Goal: Information Seeking & Learning: Find specific fact

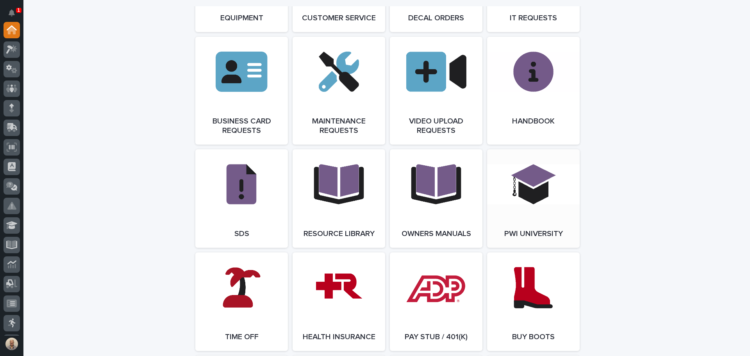
click at [505, 197] on link "Open Link" at bounding box center [533, 198] width 93 height 98
click at [530, 202] on link "Open Link" at bounding box center [533, 198] width 93 height 98
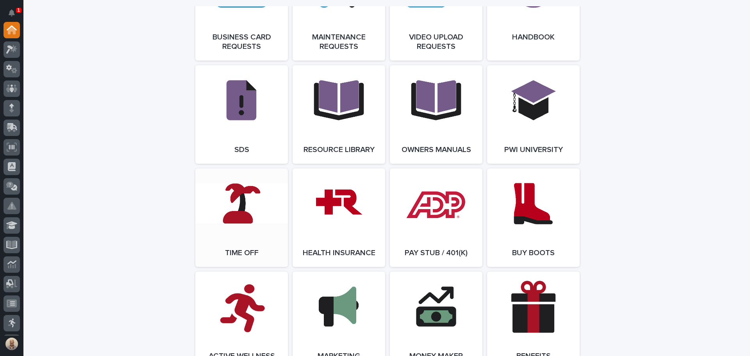
scroll to position [1328, 0]
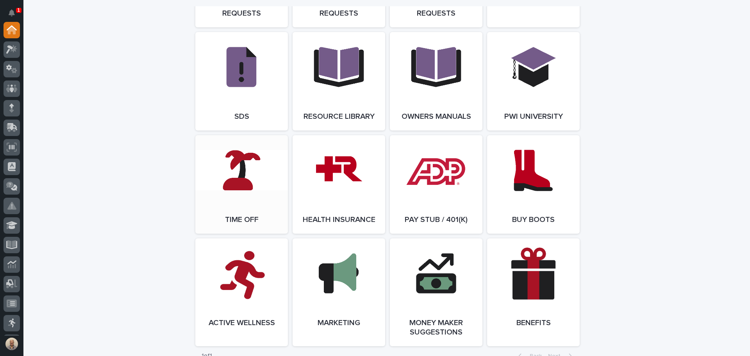
click at [248, 190] on link "Open Link" at bounding box center [241, 184] width 93 height 98
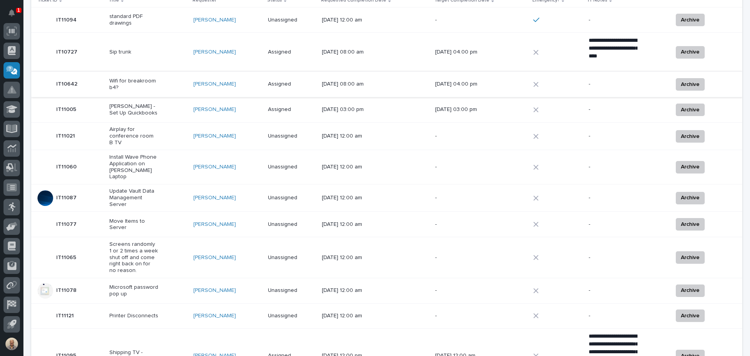
scroll to position [117, 0]
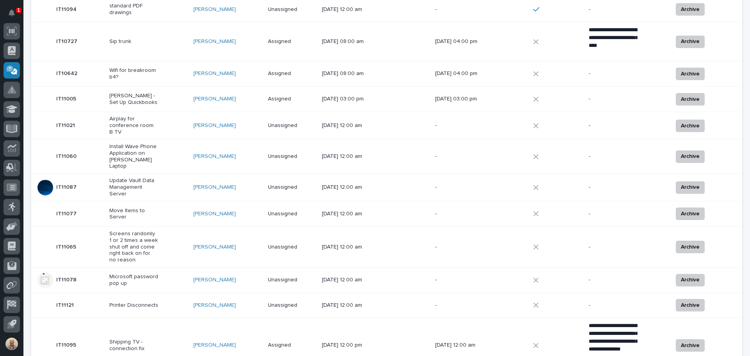
click at [125, 183] on p "Update Vault Data Management Server" at bounding box center [133, 187] width 49 height 20
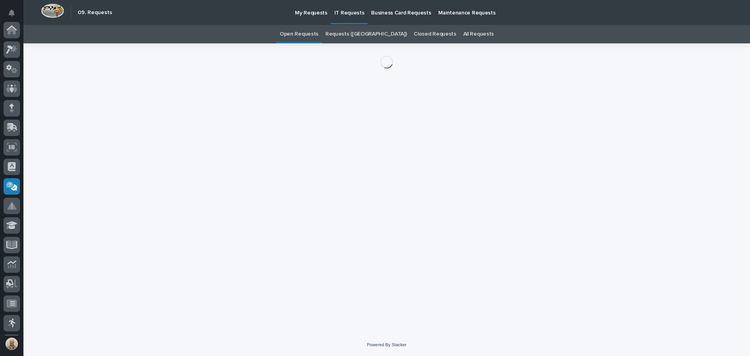
scroll to position [116, 0]
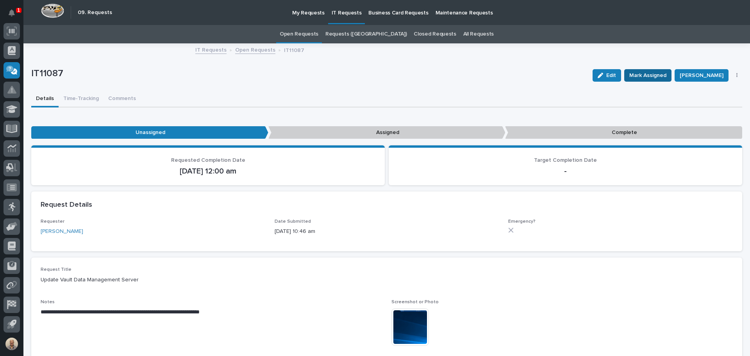
click at [650, 71] on span "Mark Assigned" at bounding box center [647, 75] width 37 height 9
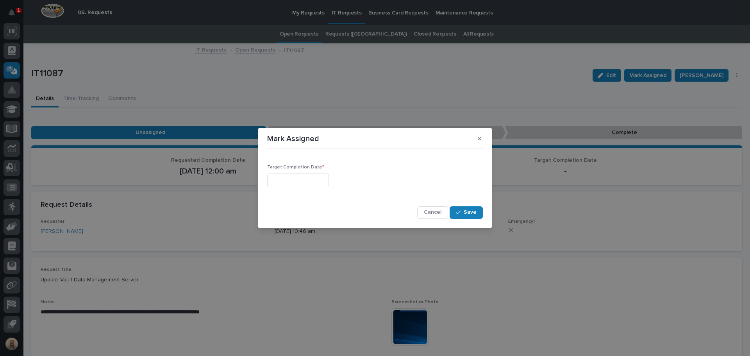
click at [328, 175] on input "text" at bounding box center [298, 180] width 62 height 14
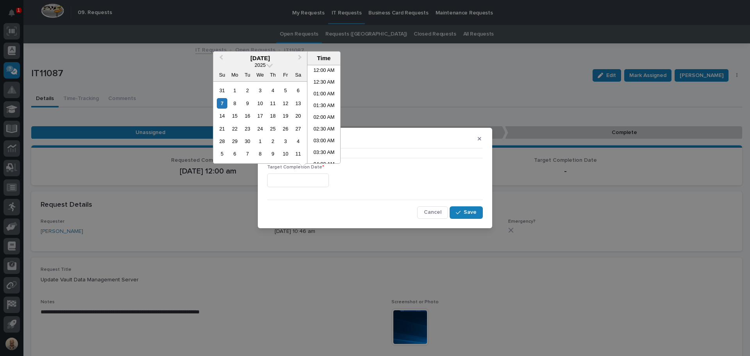
scroll to position [297, 0]
click at [324, 101] on li "02:00 PM" at bounding box center [323, 102] width 33 height 12
type input "**********"
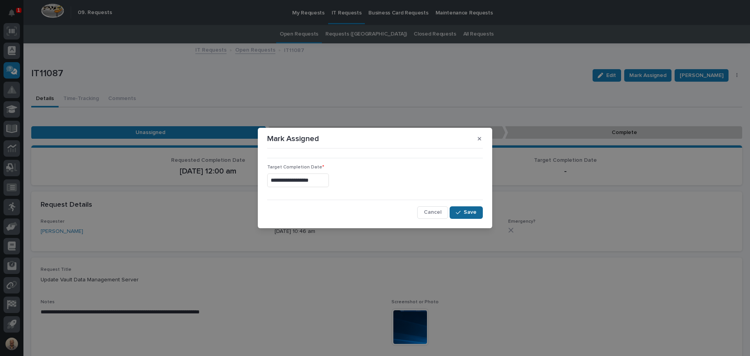
click at [470, 215] on span "Save" at bounding box center [470, 212] width 13 height 7
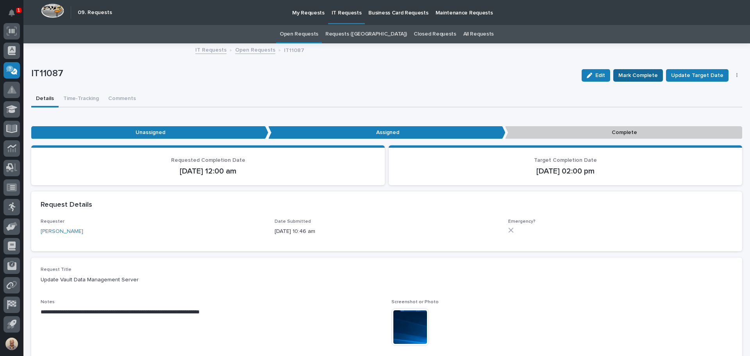
click at [632, 74] on span "Mark Complete" at bounding box center [637, 75] width 39 height 9
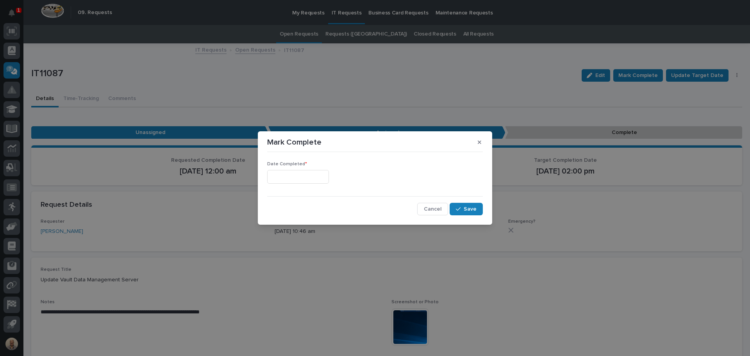
click at [305, 172] on input "text" at bounding box center [298, 177] width 62 height 14
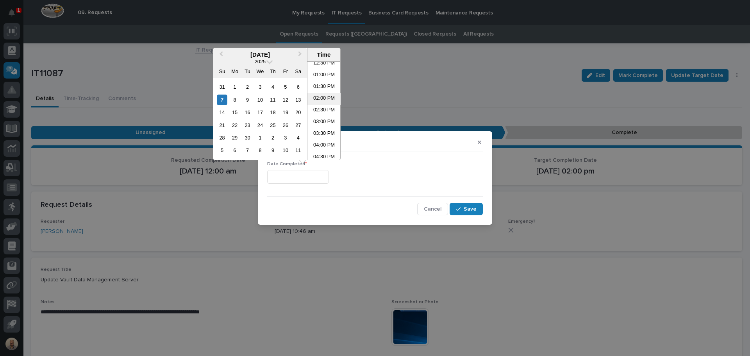
click at [324, 93] on li "02:00 PM" at bounding box center [323, 99] width 33 height 12
type input "**********"
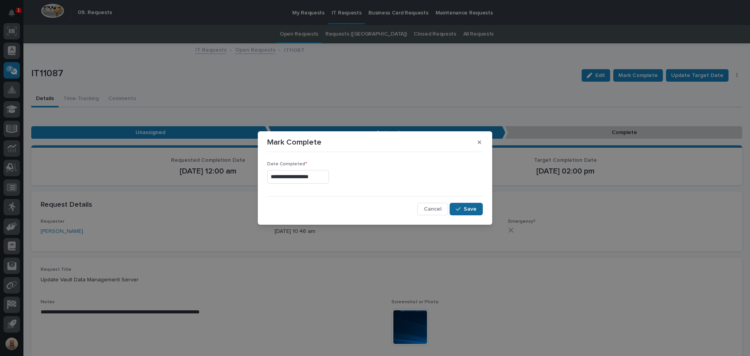
click at [467, 211] on span "Save" at bounding box center [470, 208] width 13 height 7
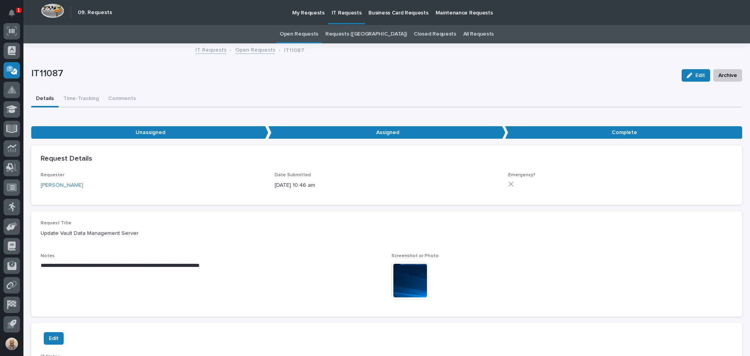
click at [317, 34] on link "Open Requests" at bounding box center [299, 34] width 39 height 18
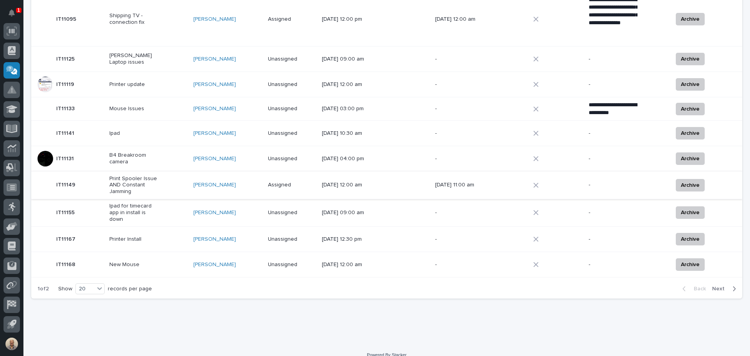
scroll to position [419, 0]
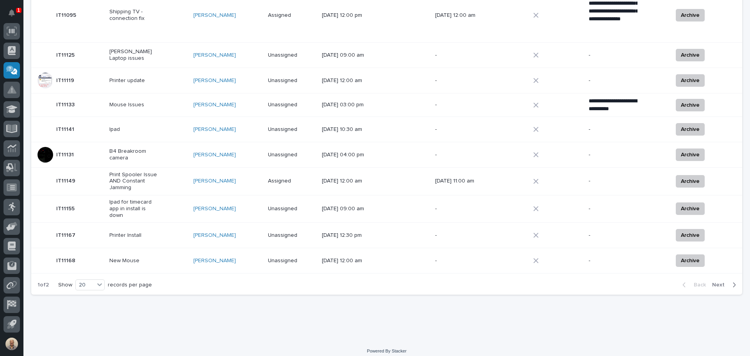
click at [716, 281] on span "Next" at bounding box center [720, 284] width 17 height 7
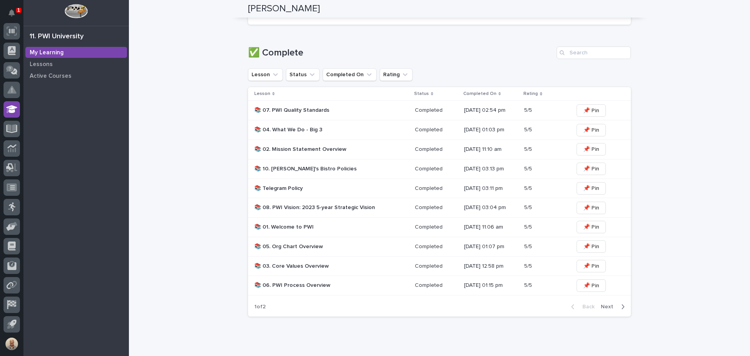
scroll to position [352, 0]
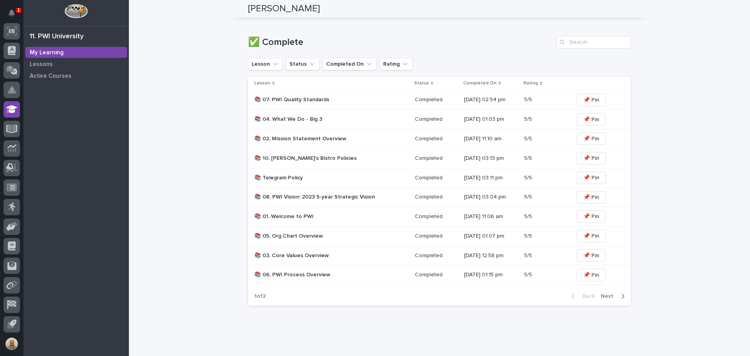
click at [294, 257] on p "📚 03. Core Values Overview" at bounding box center [322, 255] width 137 height 7
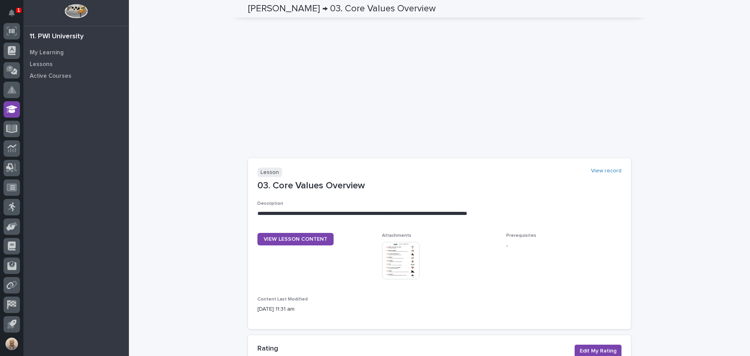
scroll to position [195, 0]
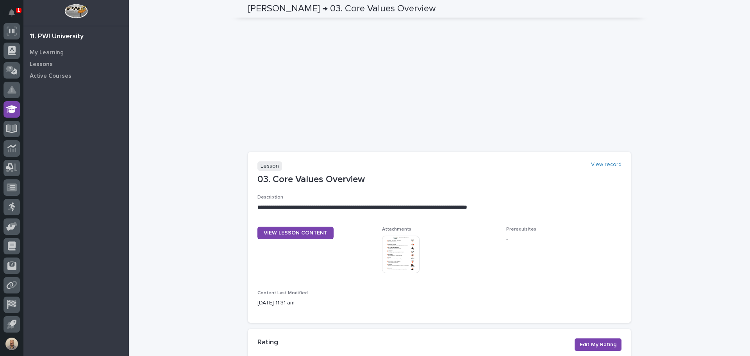
click at [391, 254] on img at bounding box center [400, 254] width 37 height 37
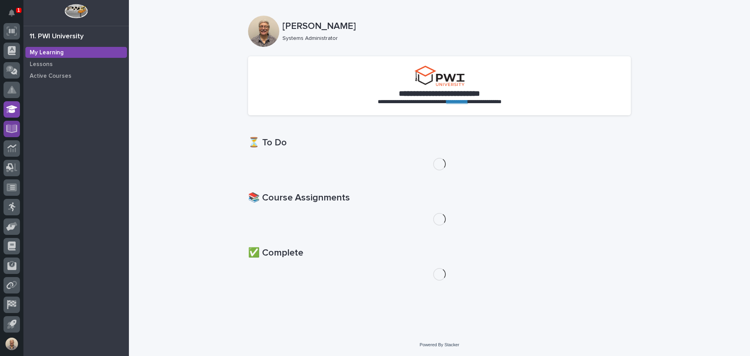
click at [12, 127] on icon at bounding box center [11, 127] width 9 height 7
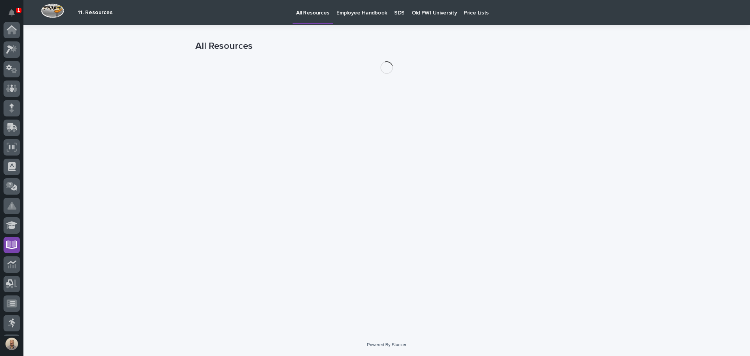
scroll to position [116, 0]
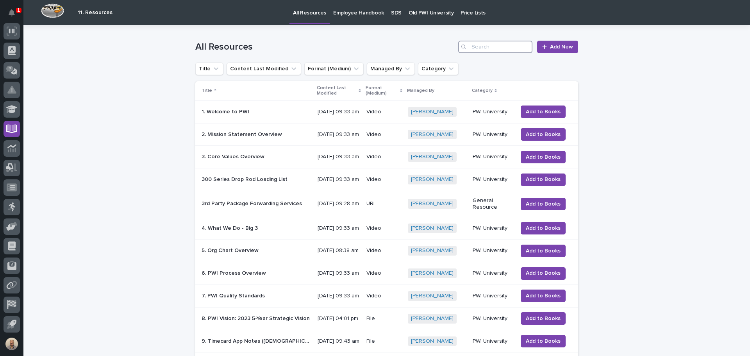
click at [490, 48] on input "Search" at bounding box center [495, 47] width 74 height 12
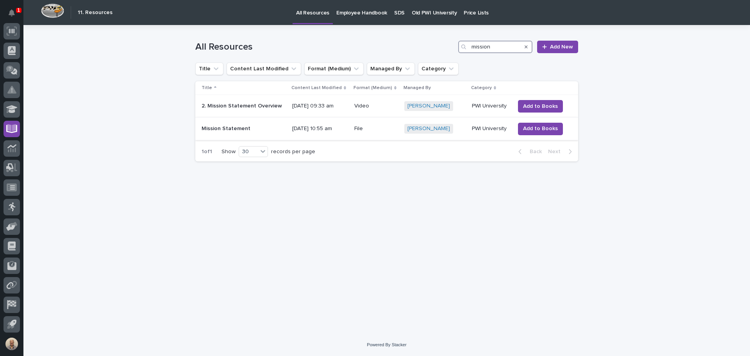
type input "mission"
click at [244, 127] on p "Mission Statement" at bounding box center [227, 128] width 50 height 8
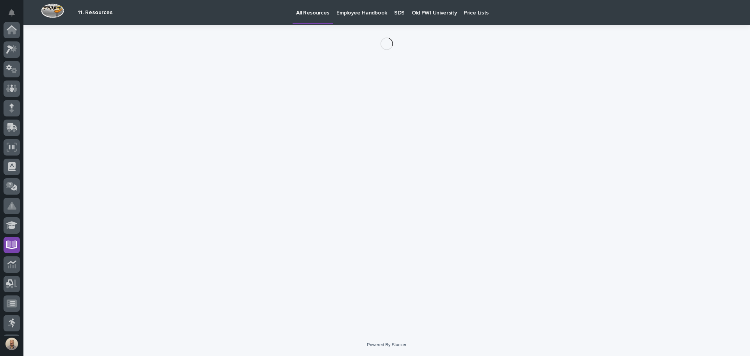
scroll to position [116, 0]
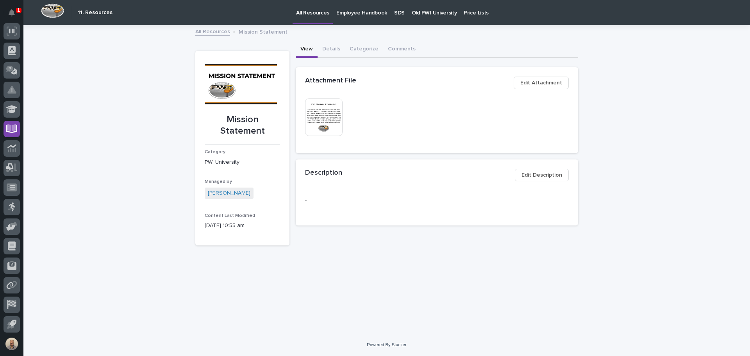
click at [339, 117] on img at bounding box center [323, 116] width 37 height 37
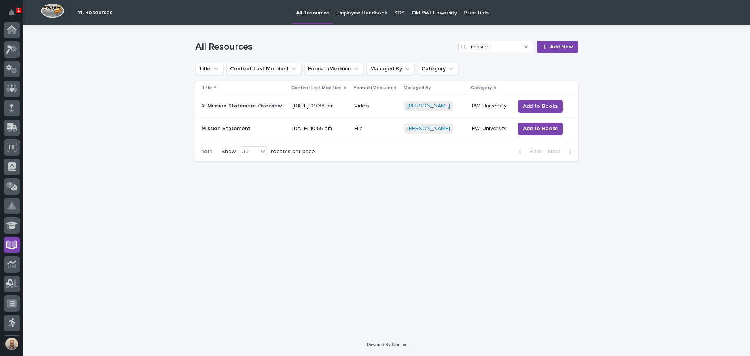
scroll to position [116, 0]
click at [480, 46] on input "mission" at bounding box center [495, 47] width 74 height 12
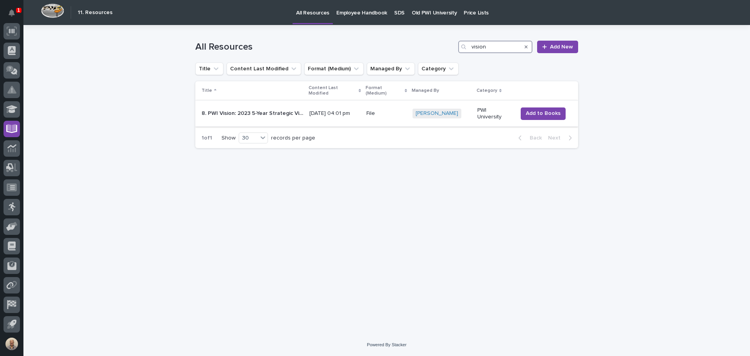
type input "vision"
click at [291, 109] on p "8. PWI Vision: 2023 5-Year Strategic Vision" at bounding box center [253, 113] width 103 height 8
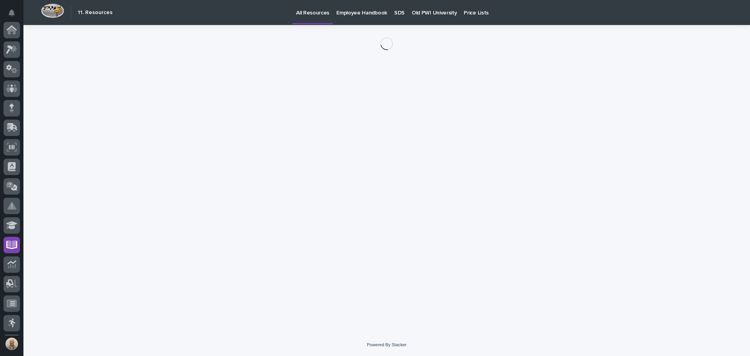
scroll to position [116, 0]
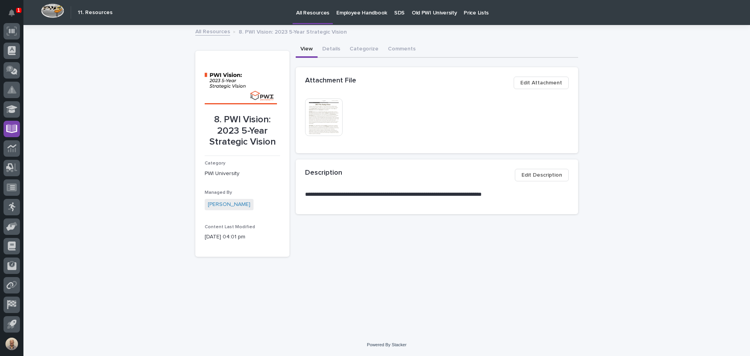
click at [326, 114] on img at bounding box center [323, 116] width 37 height 37
